Goal: Task Accomplishment & Management: Complete application form

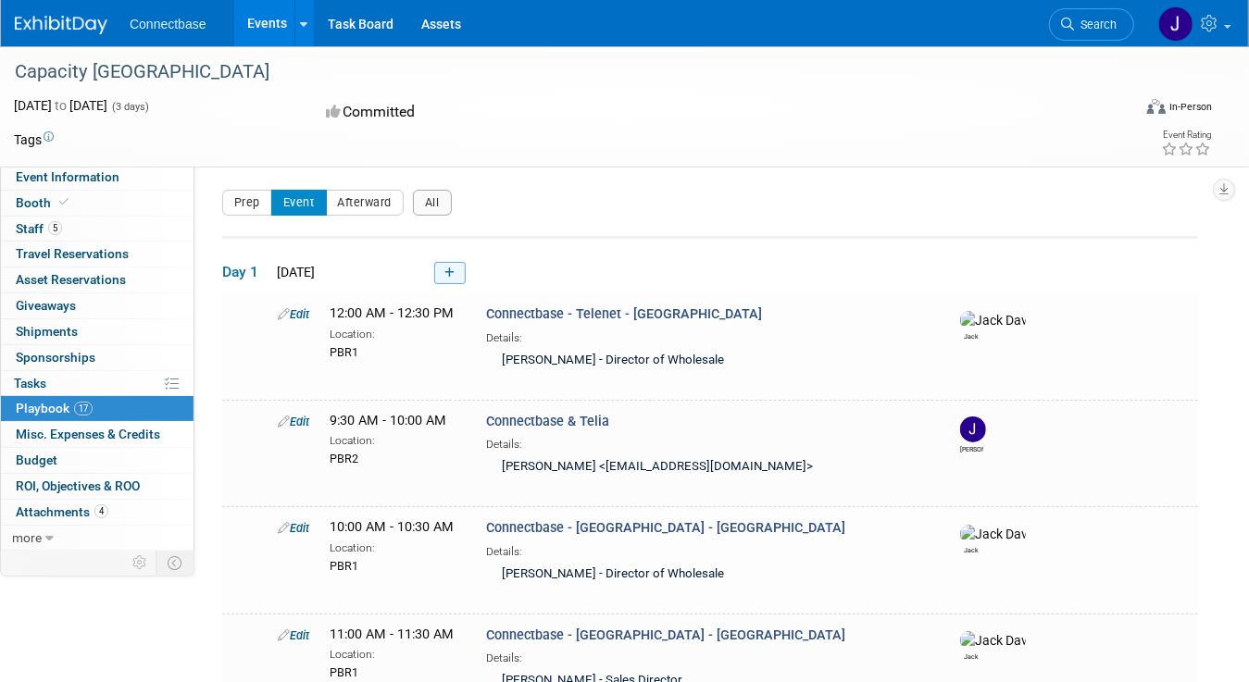
click at [454, 269] on icon at bounding box center [449, 273] width 10 height 11
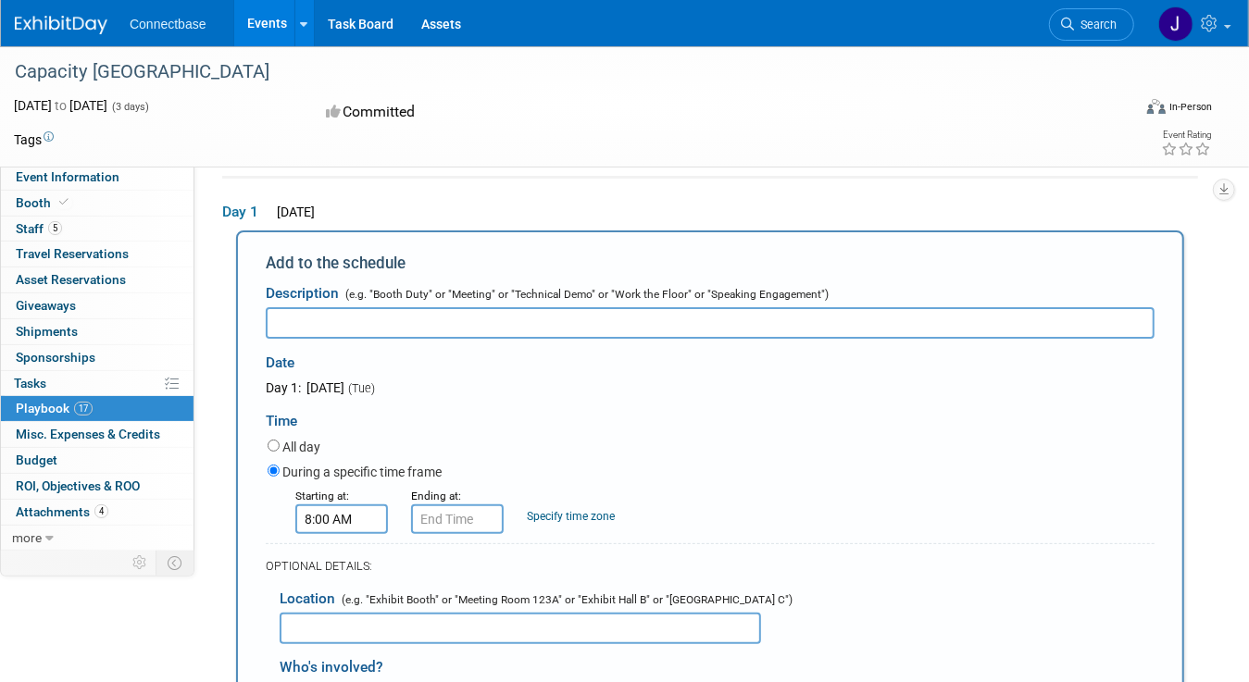
click at [365, 518] on input "8:00 AM" at bounding box center [341, 520] width 93 height 30
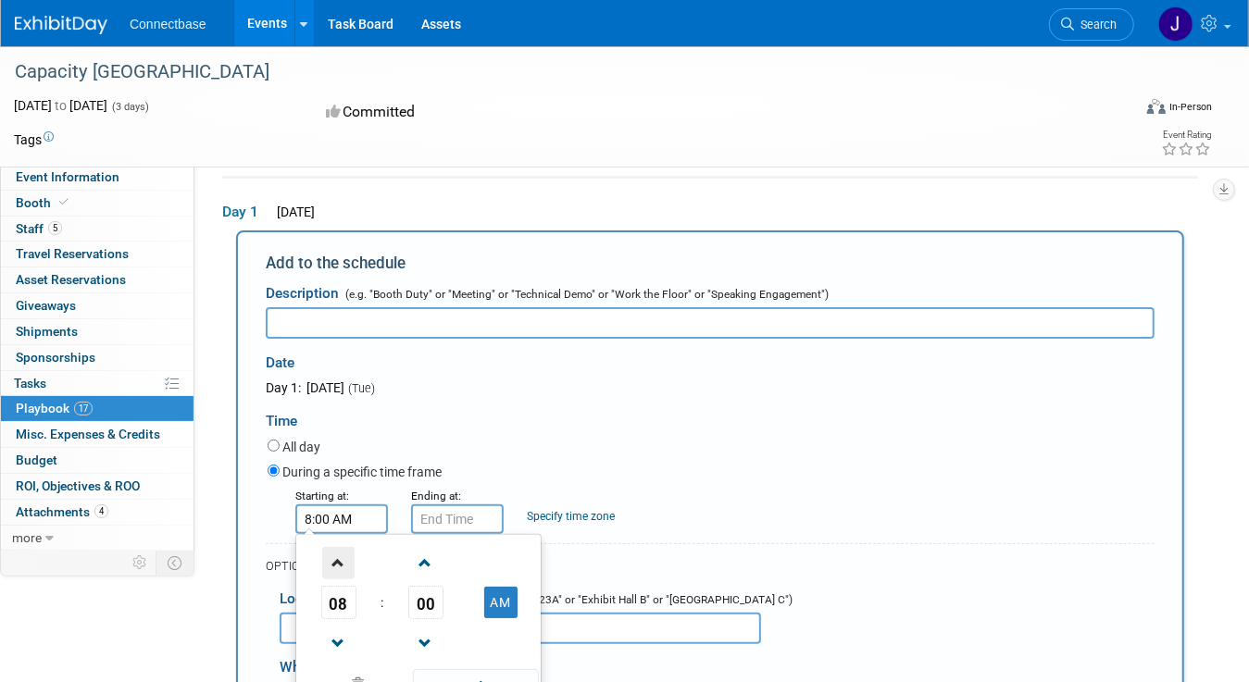
click at [338, 563] on span at bounding box center [338, 563] width 32 height 32
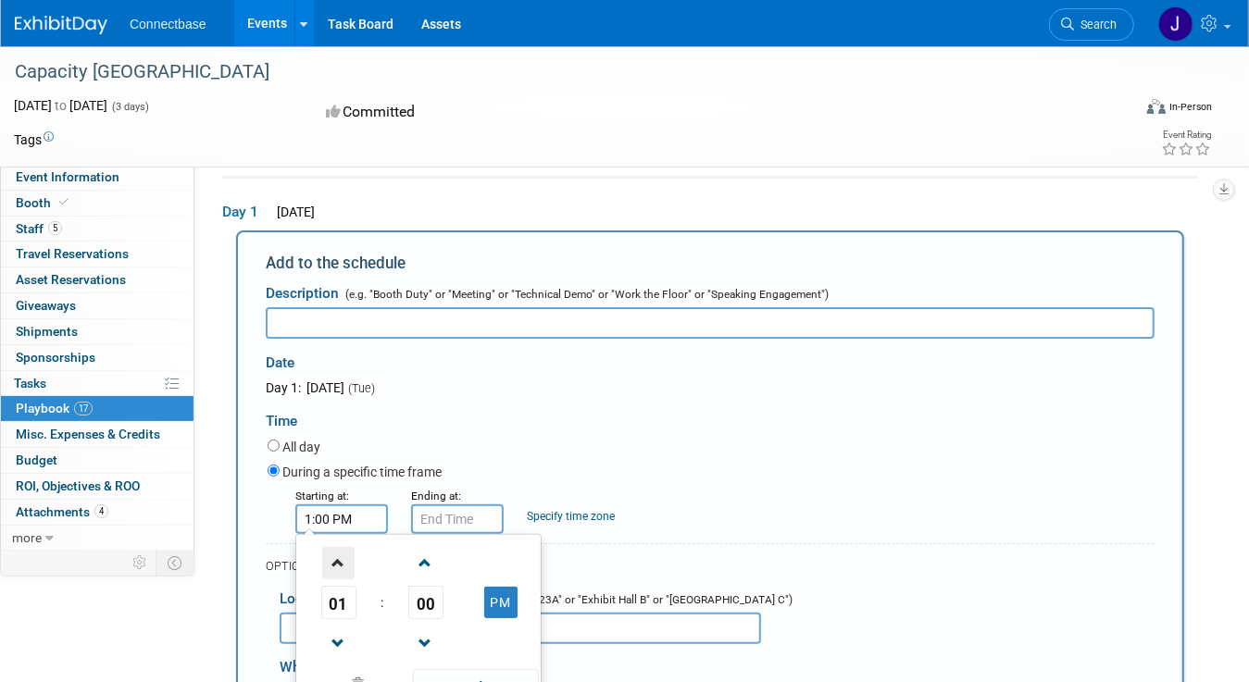
click at [338, 563] on span at bounding box center [338, 563] width 32 height 32
click at [339, 563] on span at bounding box center [338, 563] width 32 height 32
click at [333, 642] on span at bounding box center [338, 644] width 32 height 32
click at [419, 600] on span "00" at bounding box center [425, 602] width 35 height 33
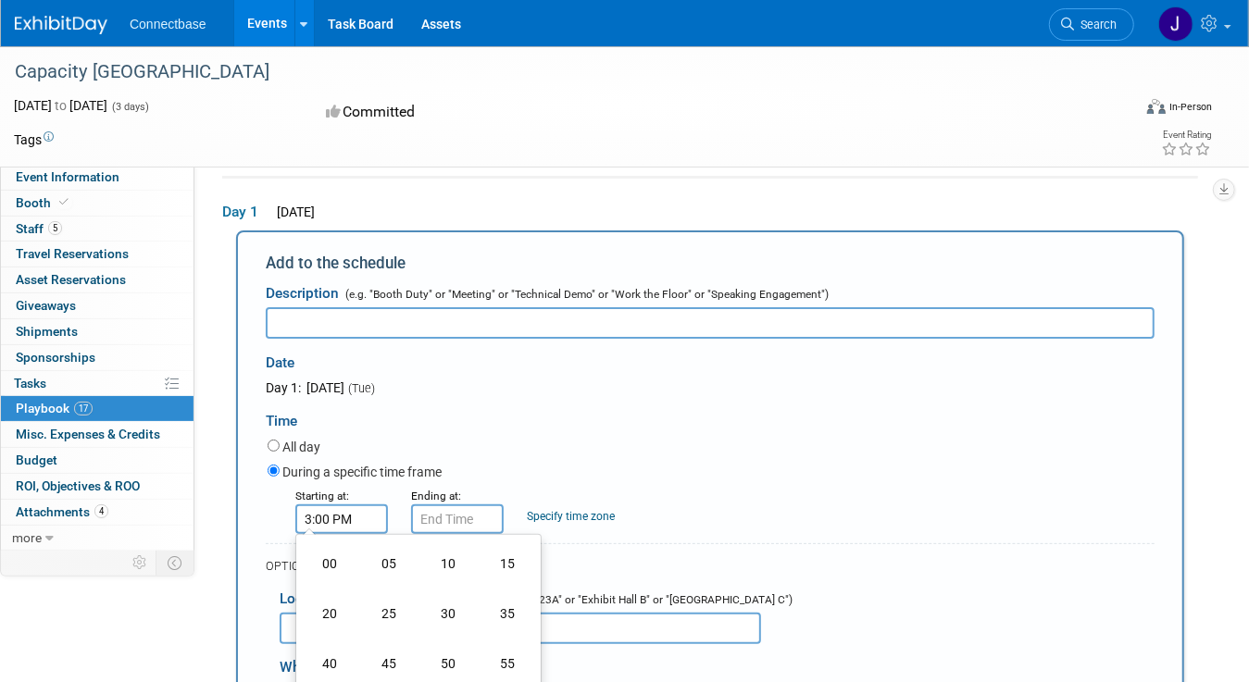
click at [448, 608] on td "30" at bounding box center [447, 614] width 59 height 50
type input "3:30 PM"
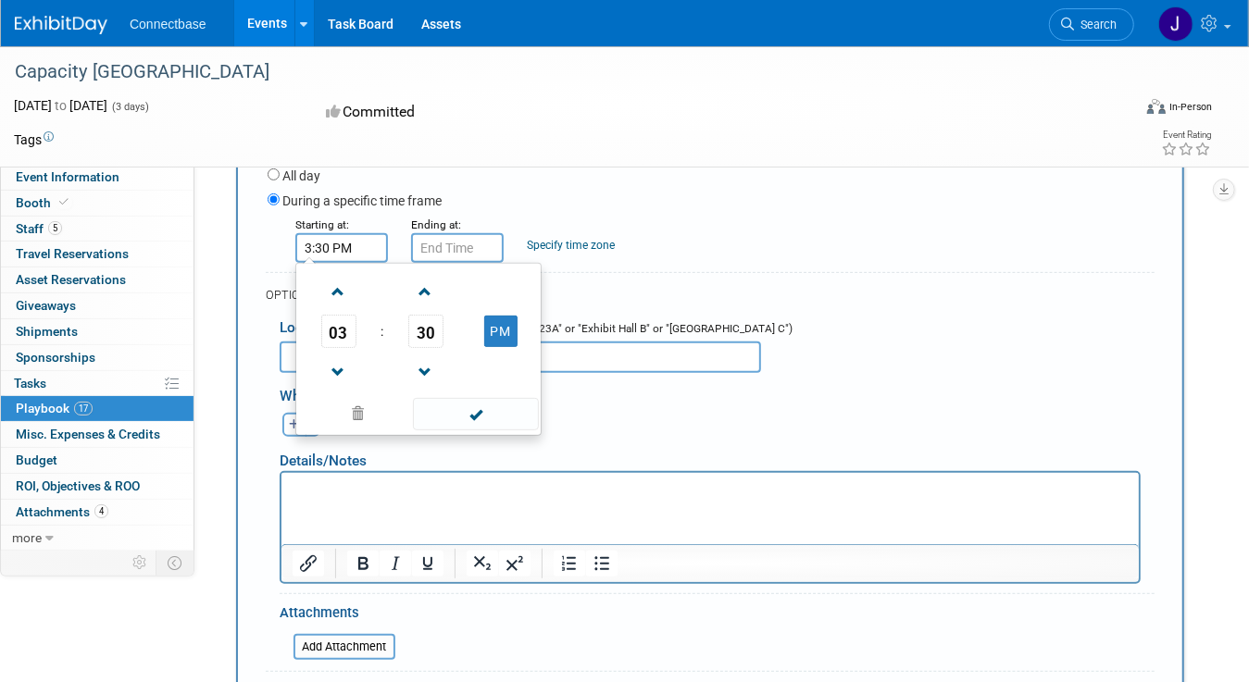
scroll to position [338, 0]
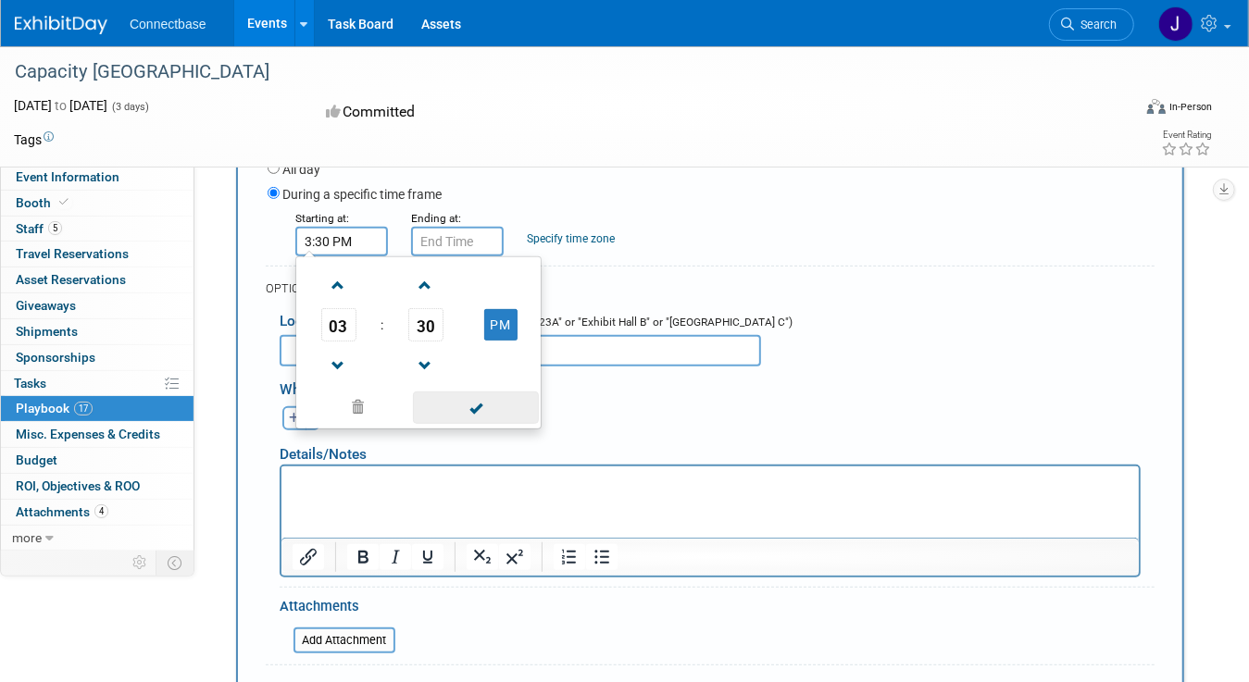
click at [482, 409] on span at bounding box center [475, 408] width 125 height 32
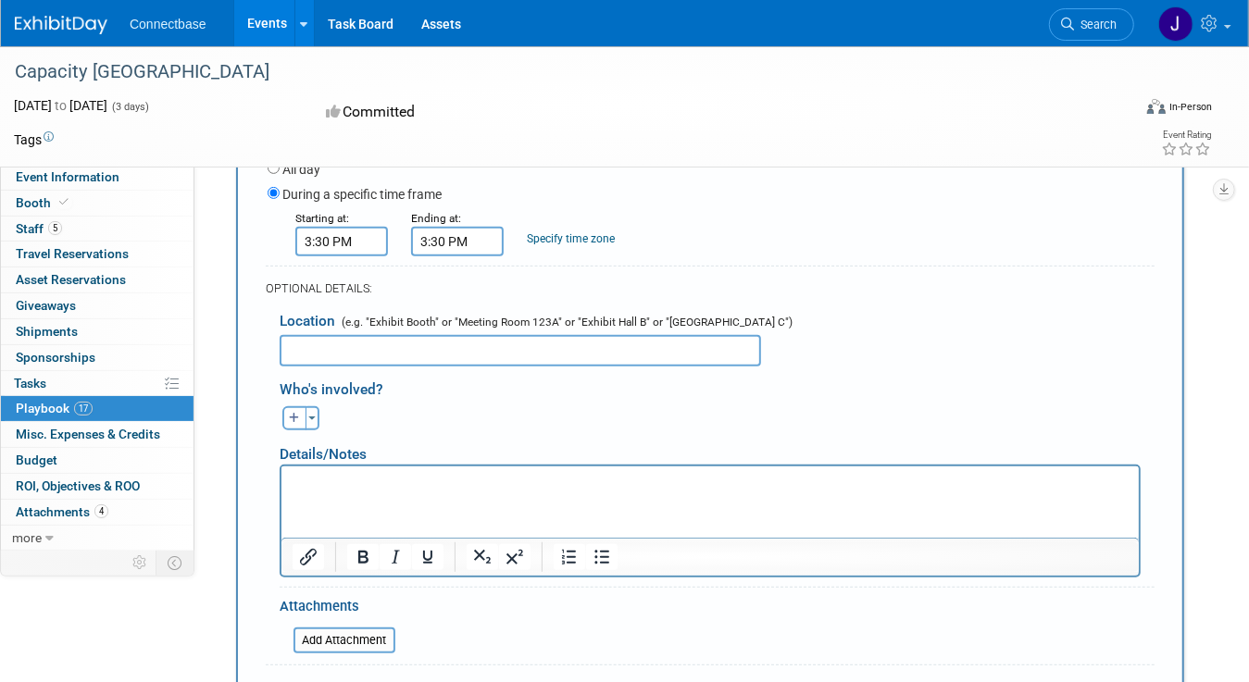
click at [462, 241] on input "3:30 PM" at bounding box center [457, 242] width 93 height 30
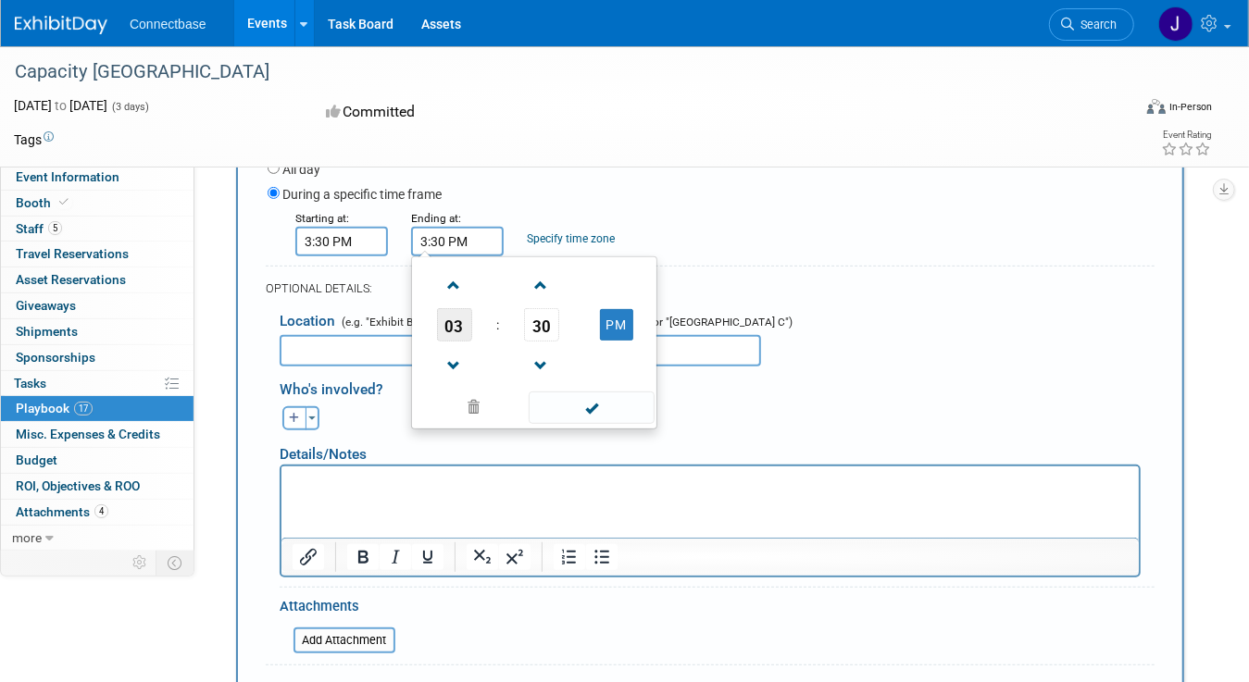
click at [452, 326] on span "03" at bounding box center [454, 324] width 35 height 33
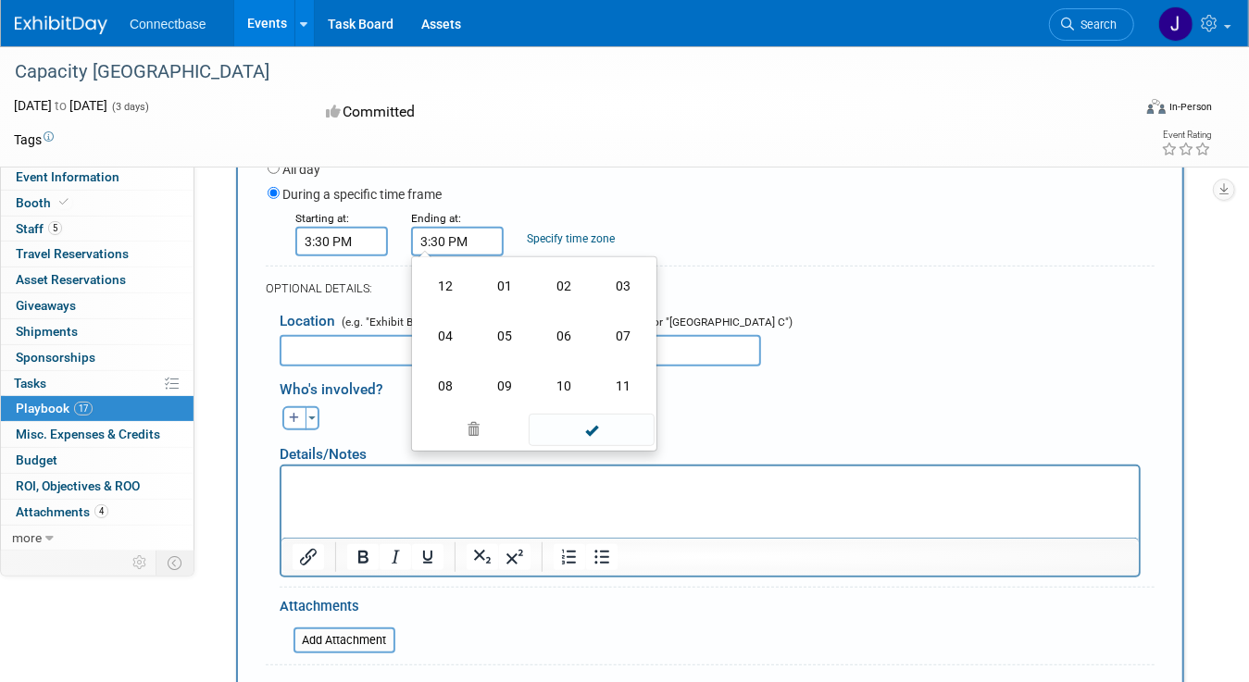
click at [452, 326] on td "04" at bounding box center [445, 336] width 59 height 50
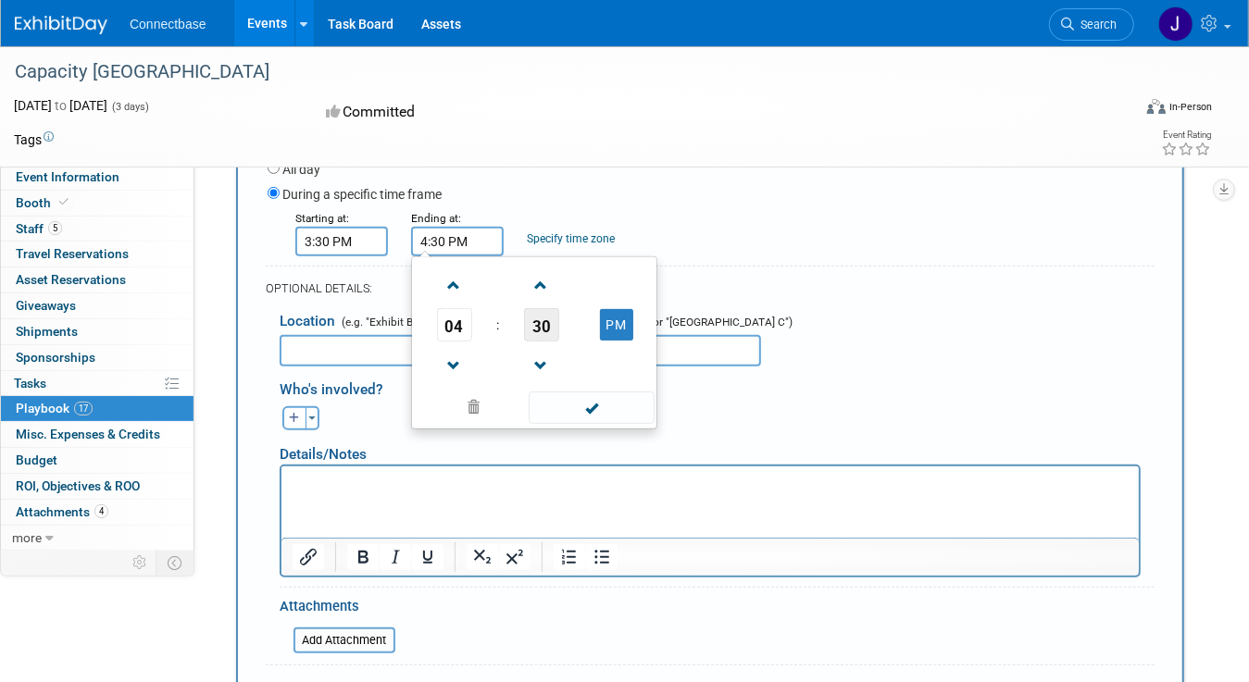
click at [537, 327] on span "30" at bounding box center [541, 324] width 35 height 33
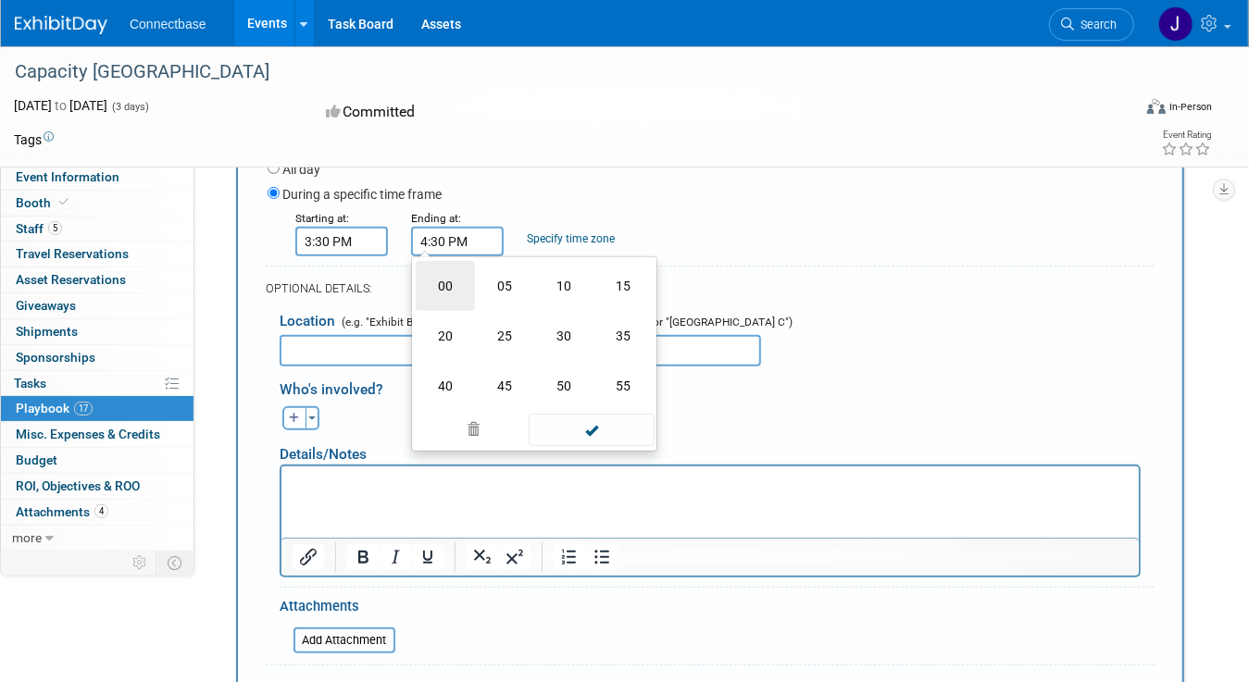
click at [438, 285] on td "00" at bounding box center [445, 286] width 59 height 50
type input "4:00 PM"
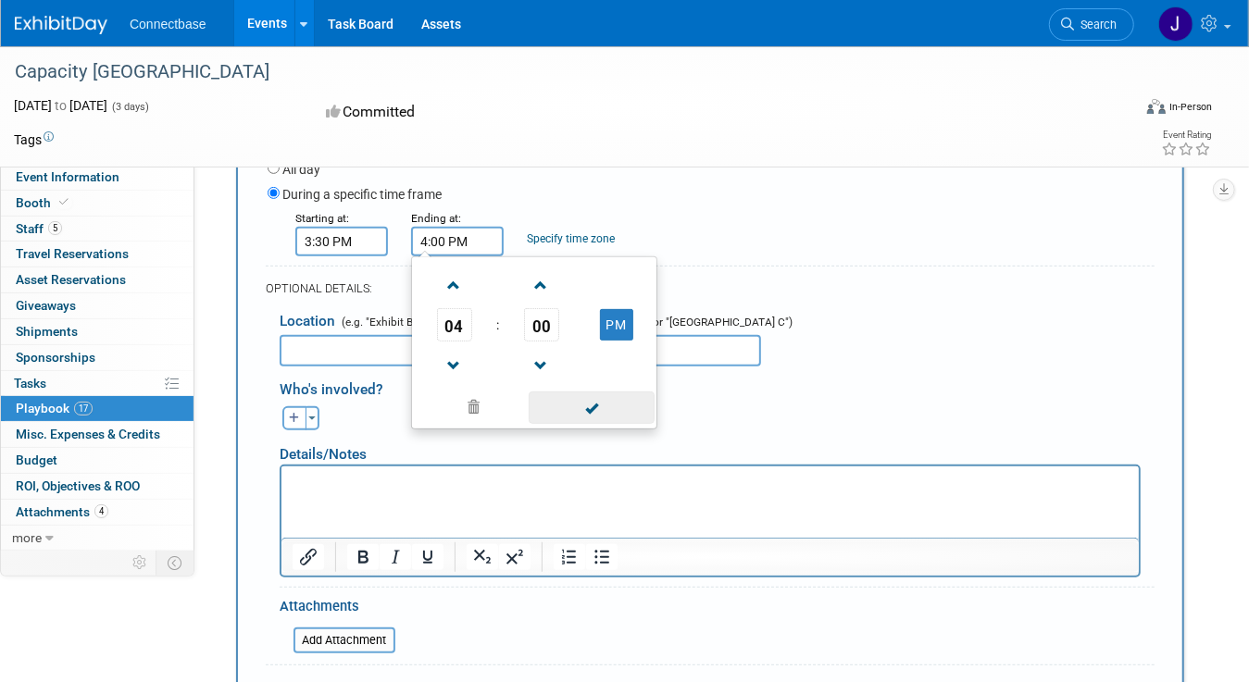
click at [593, 412] on span at bounding box center [591, 408] width 125 height 32
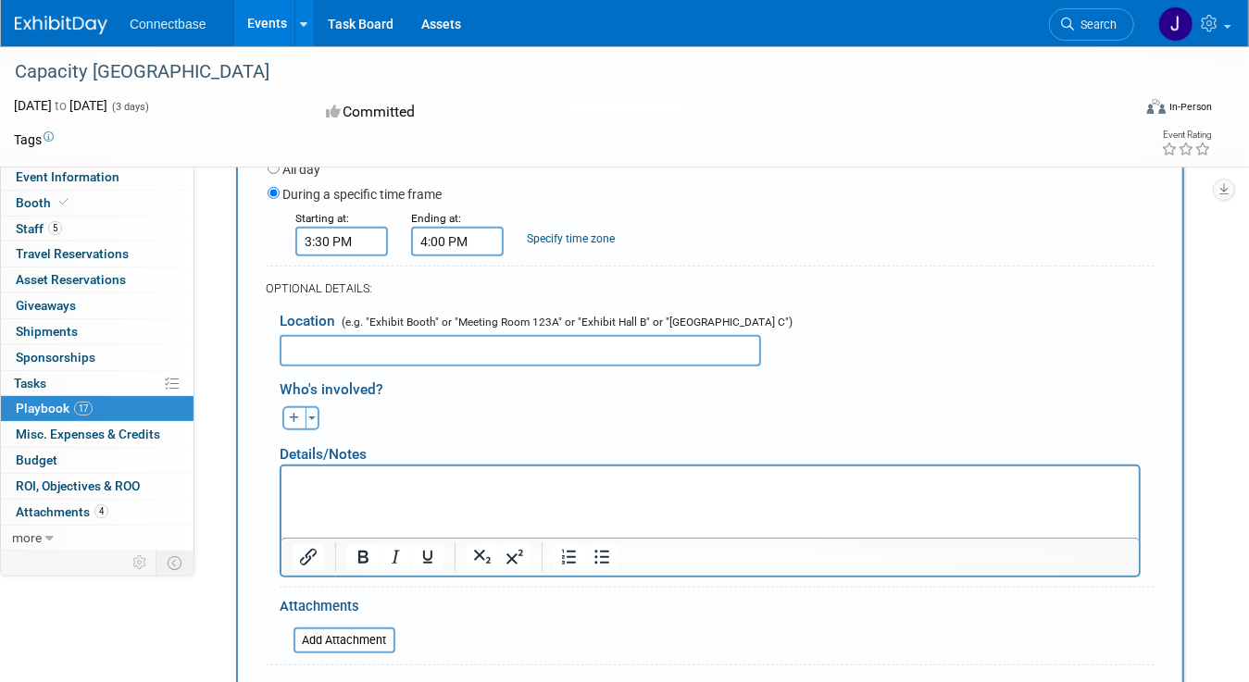
click at [428, 349] on input "text" at bounding box center [520, 350] width 481 height 31
type input "PBR2"
click at [297, 418] on icon "button" at bounding box center [294, 418] width 11 height 11
select select
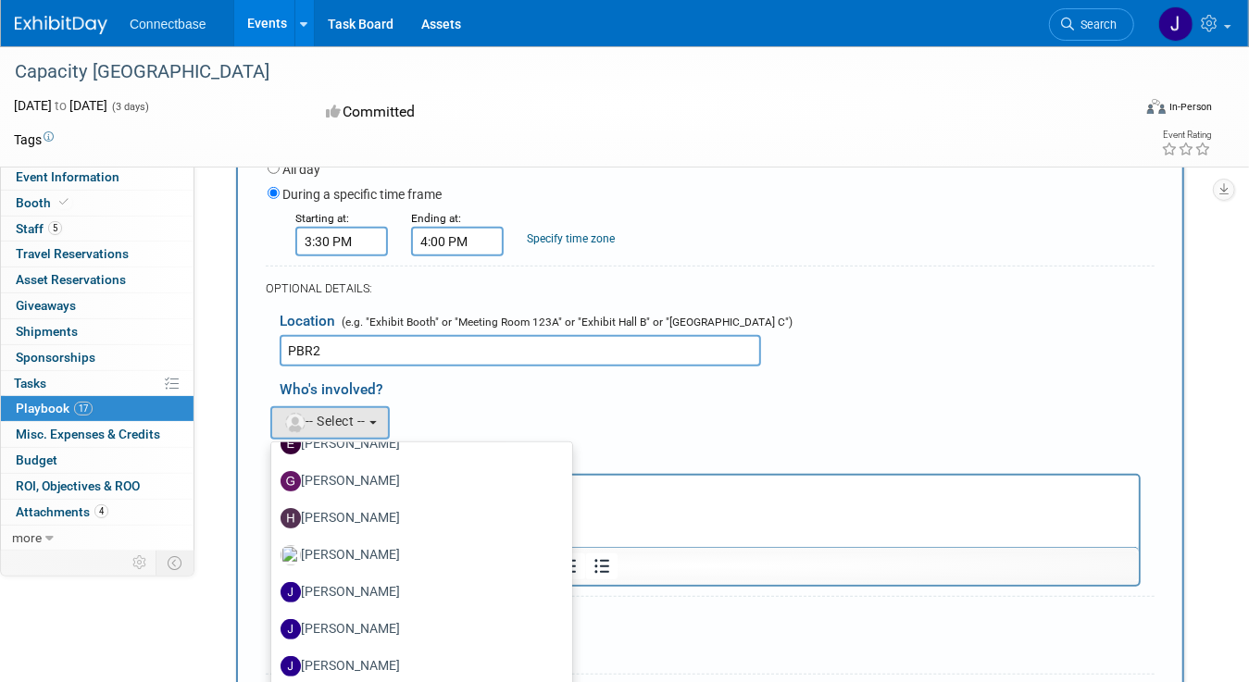
scroll to position [463, 0]
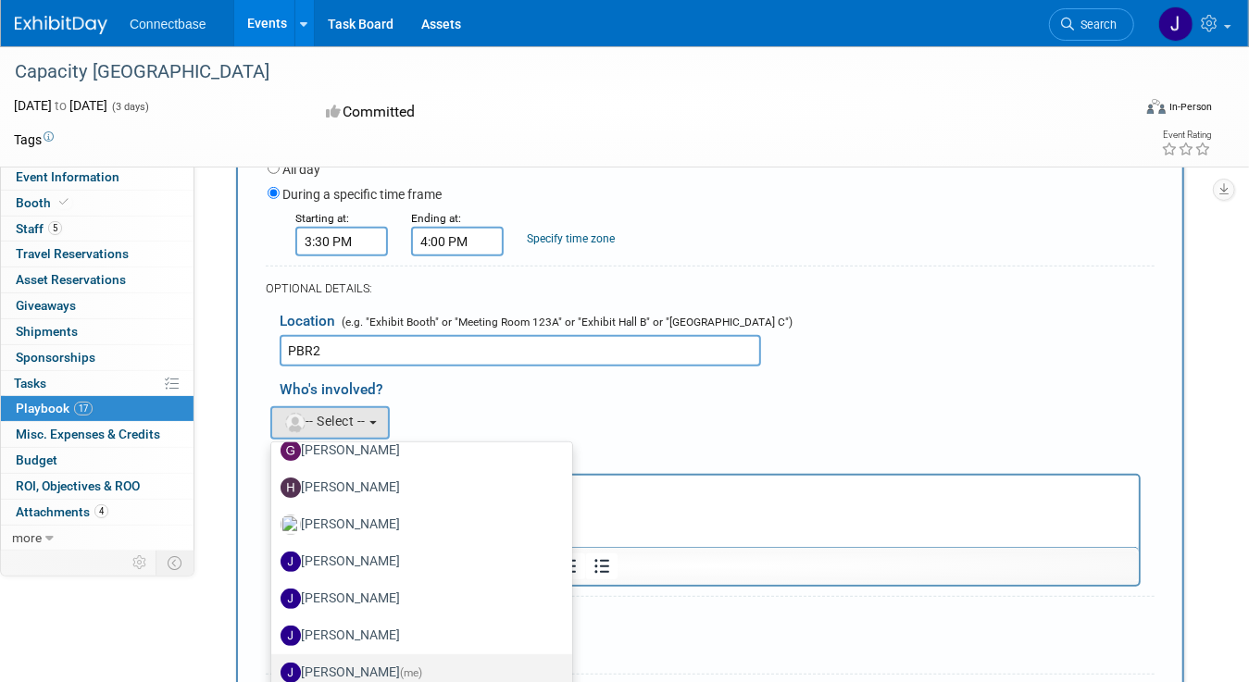
click at [349, 664] on label "[PERSON_NAME] (me)" at bounding box center [417, 673] width 273 height 30
click at [274, 665] on input "[PERSON_NAME] (me)" at bounding box center [268, 671] width 12 height 12
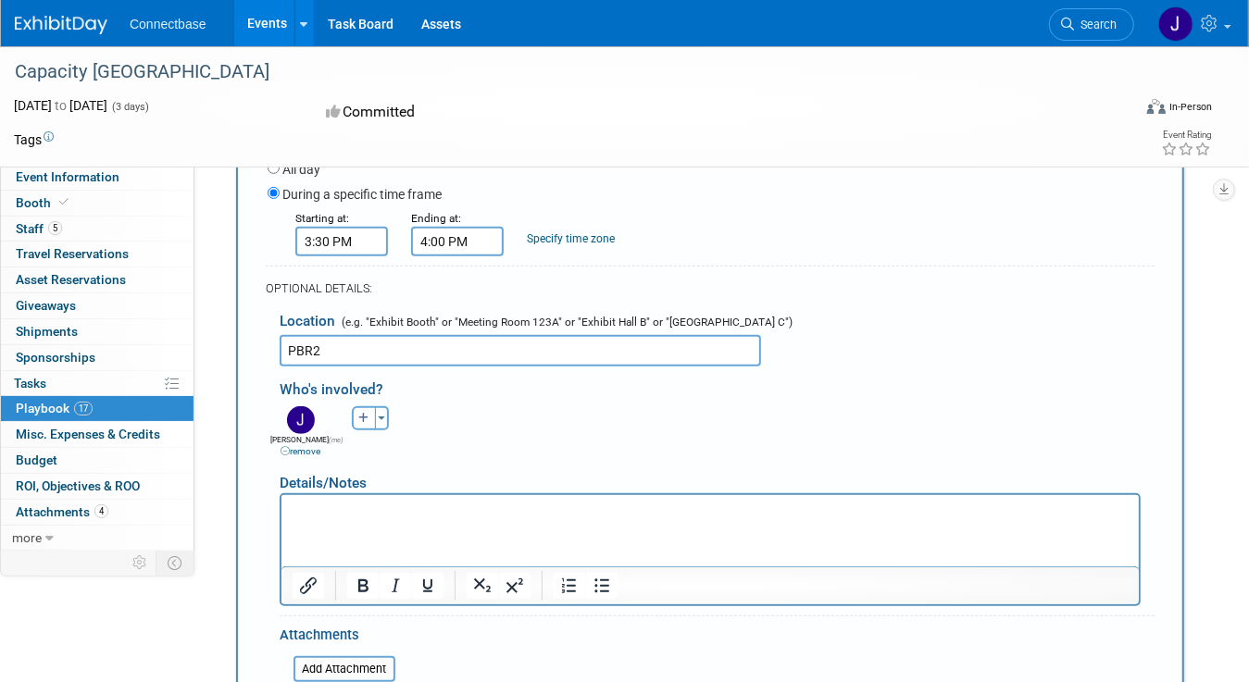
click at [342, 520] on html at bounding box center [709, 507] width 857 height 26
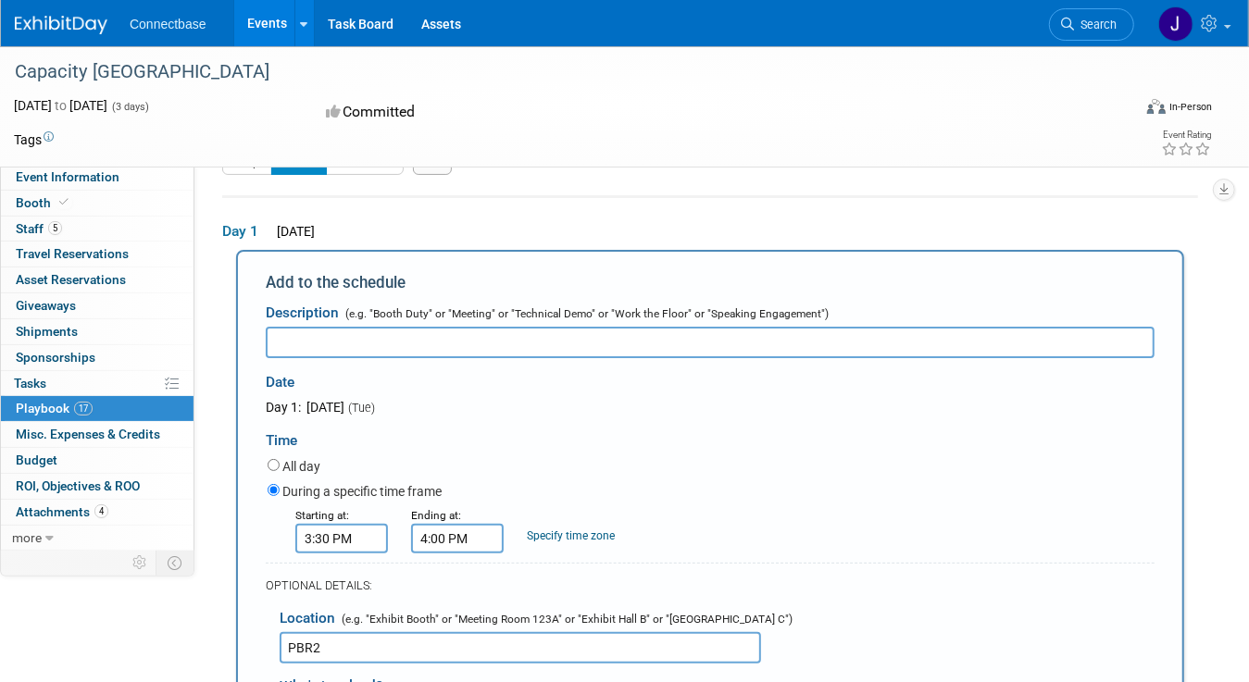
scroll to position [0, 0]
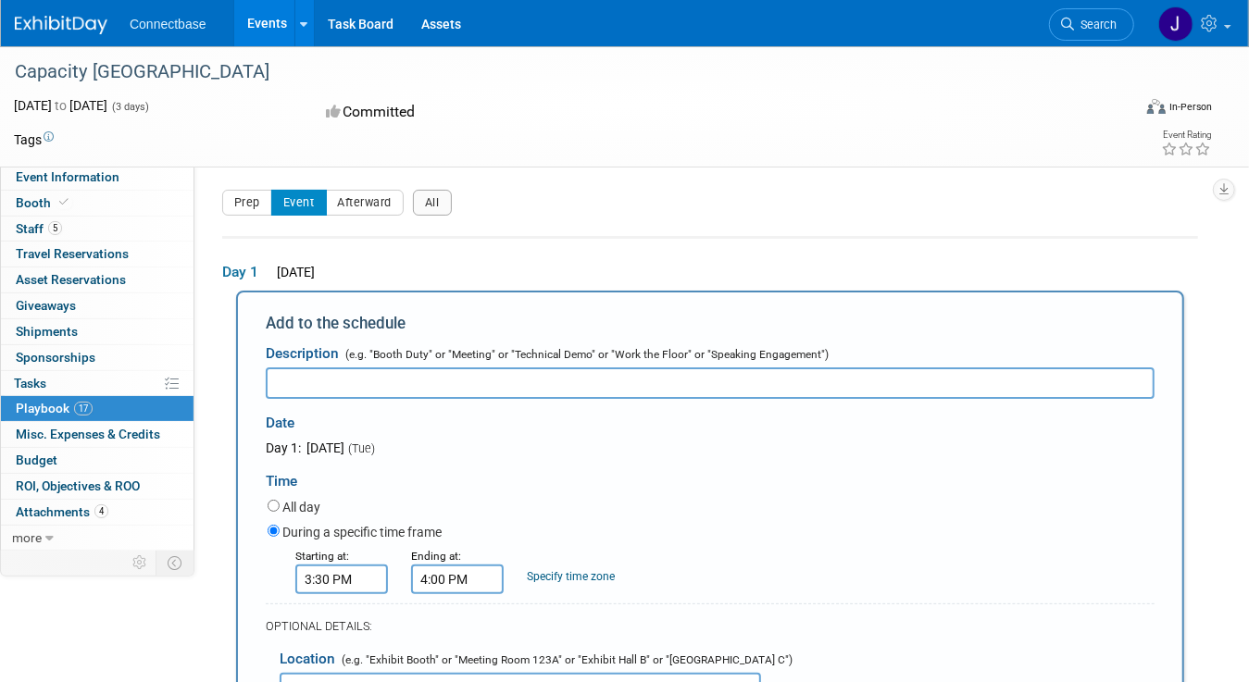
click at [355, 370] on input "text" at bounding box center [710, 383] width 889 height 31
type input "C"
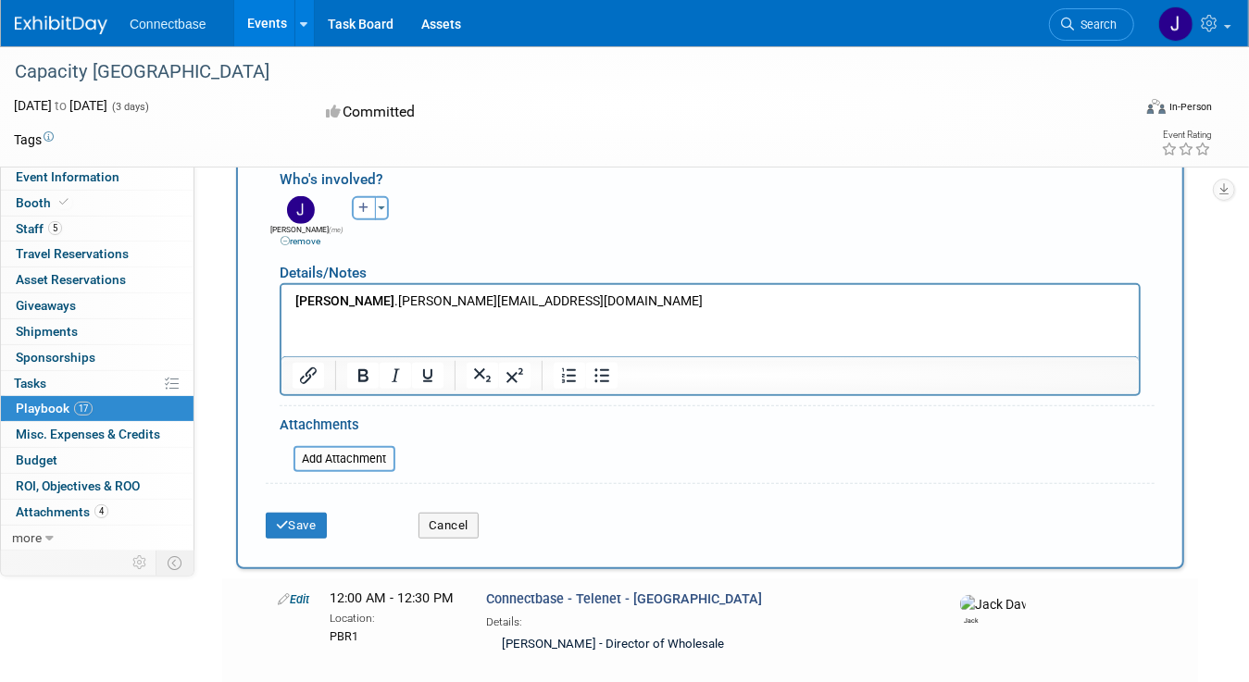
scroll to position [555, 0]
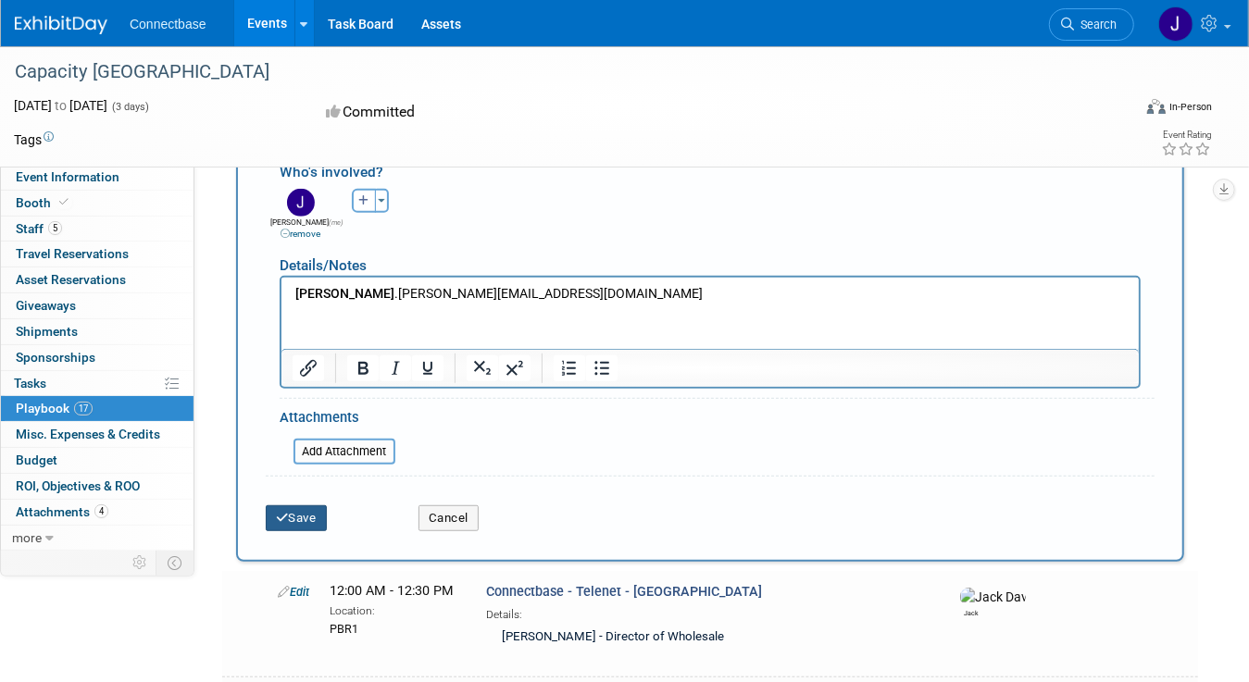
type input "Easyfibre - [PERSON_NAME]"
click at [304, 508] on button "Save" at bounding box center [296, 518] width 61 height 26
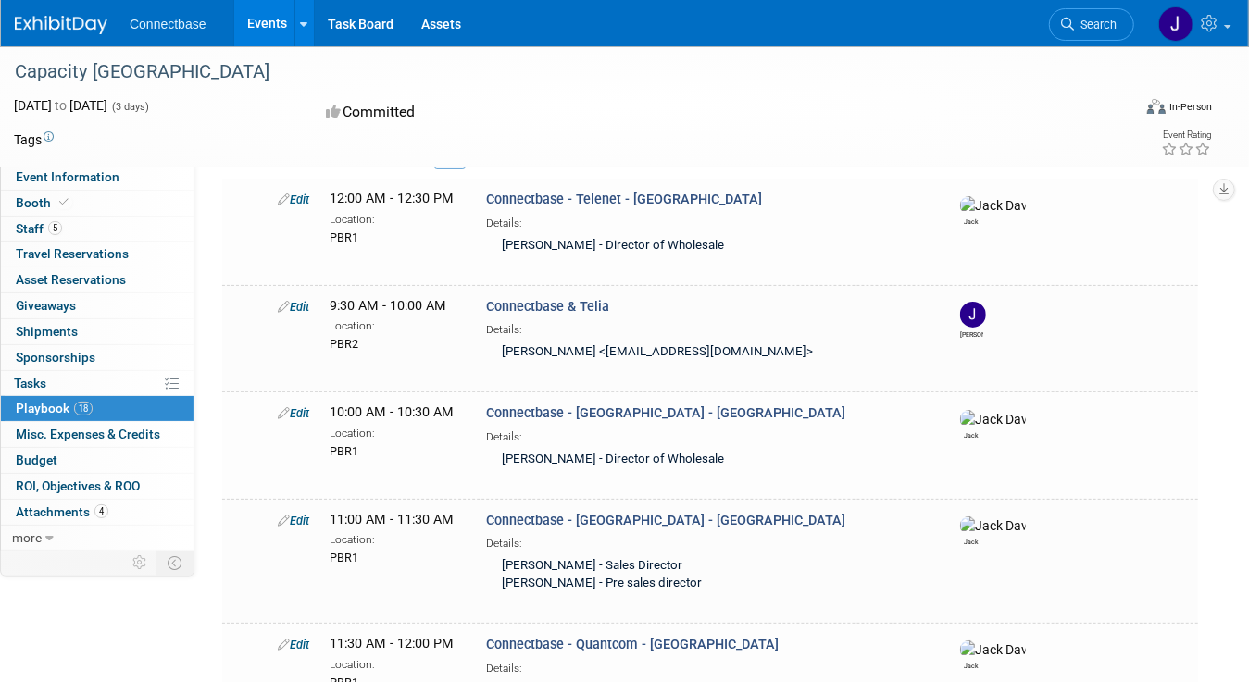
scroll to position [0, 0]
